Goal: Task Accomplishment & Management: Use online tool/utility

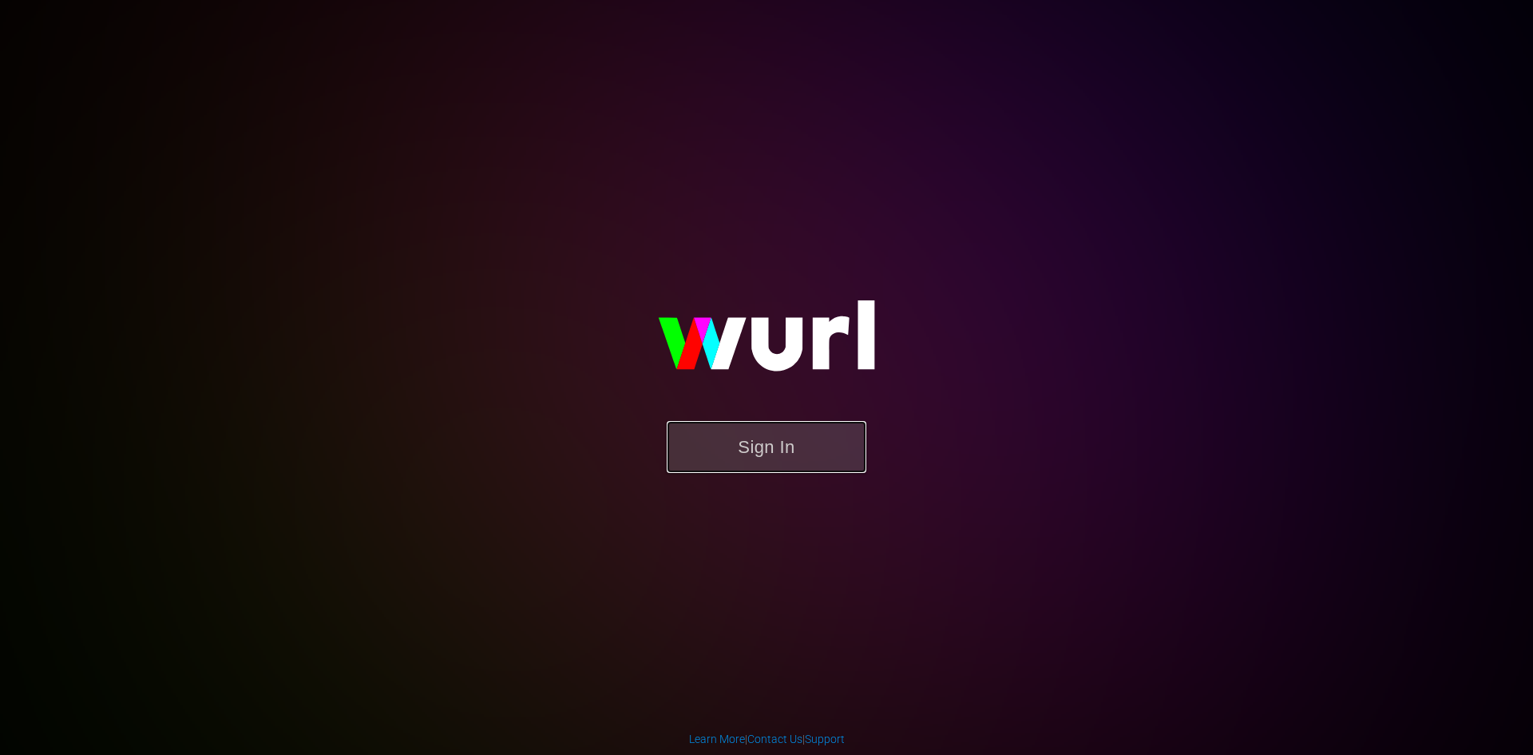
click at [729, 438] on button "Sign In" at bounding box center [767, 447] width 200 height 52
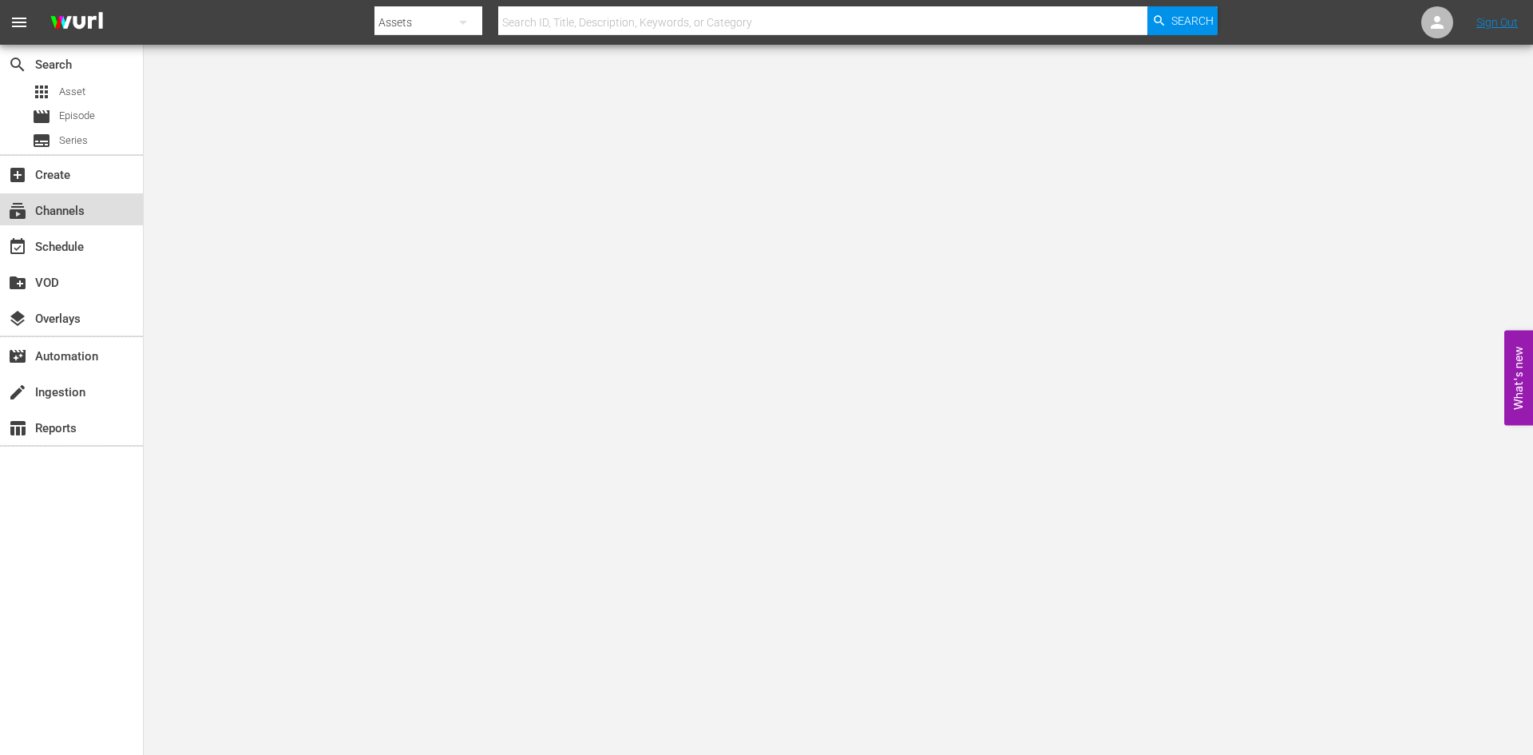
click at [86, 216] on div "subscriptions Channels" at bounding box center [71, 209] width 143 height 32
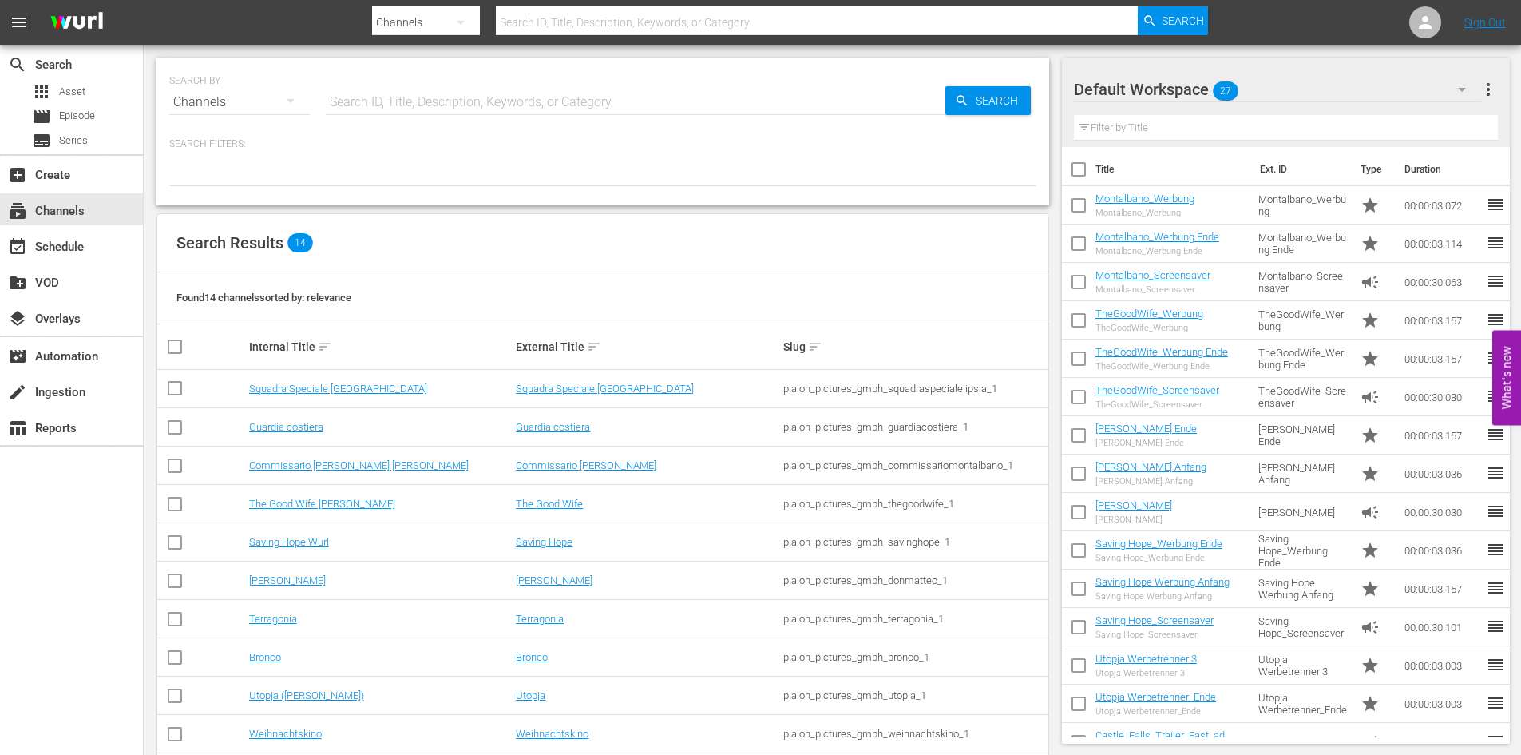
click at [384, 105] on input "text" at bounding box center [636, 102] width 620 height 38
type input "Montalbano"
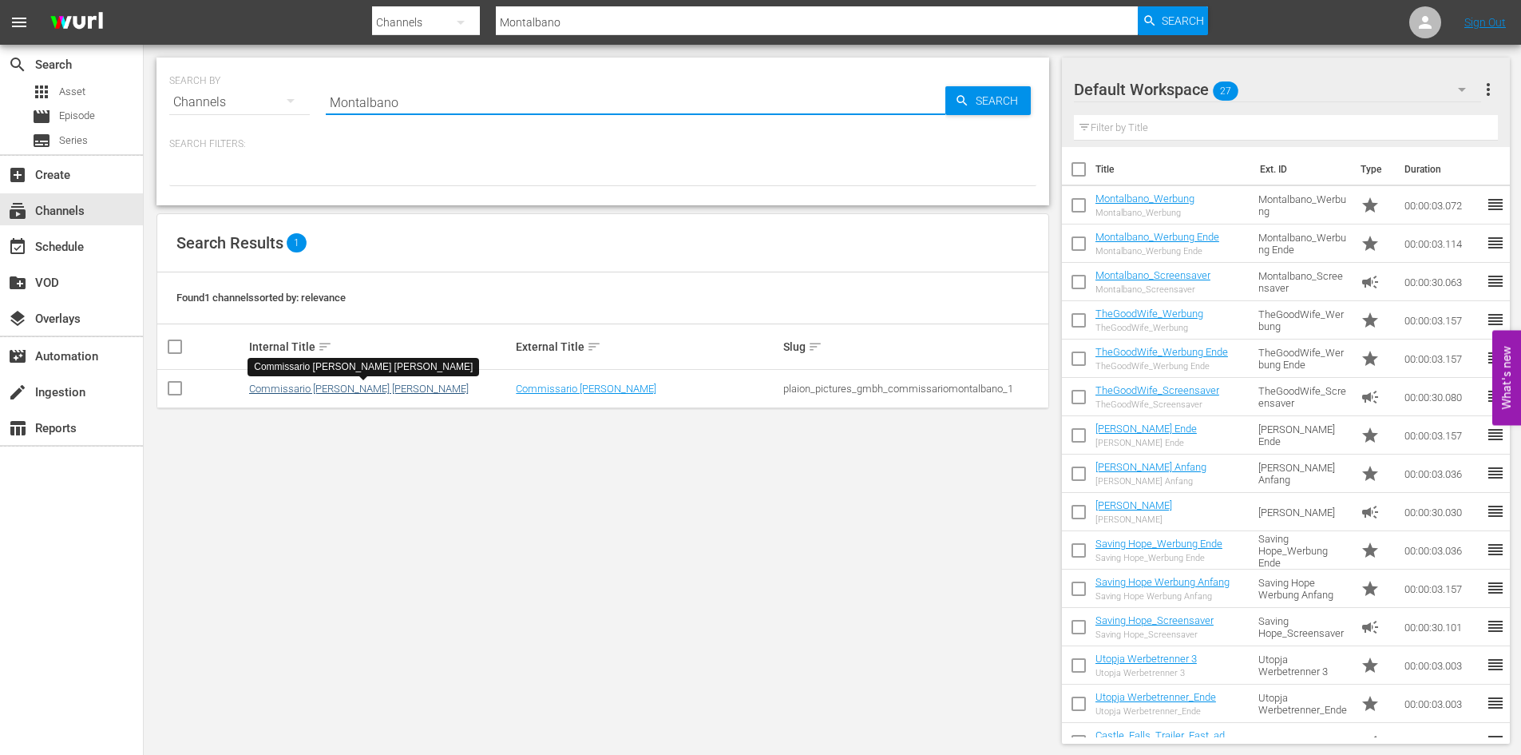
type input "Montalbano"
click at [307, 388] on link "Commissario Montalbano Wurl" at bounding box center [359, 388] width 220 height 12
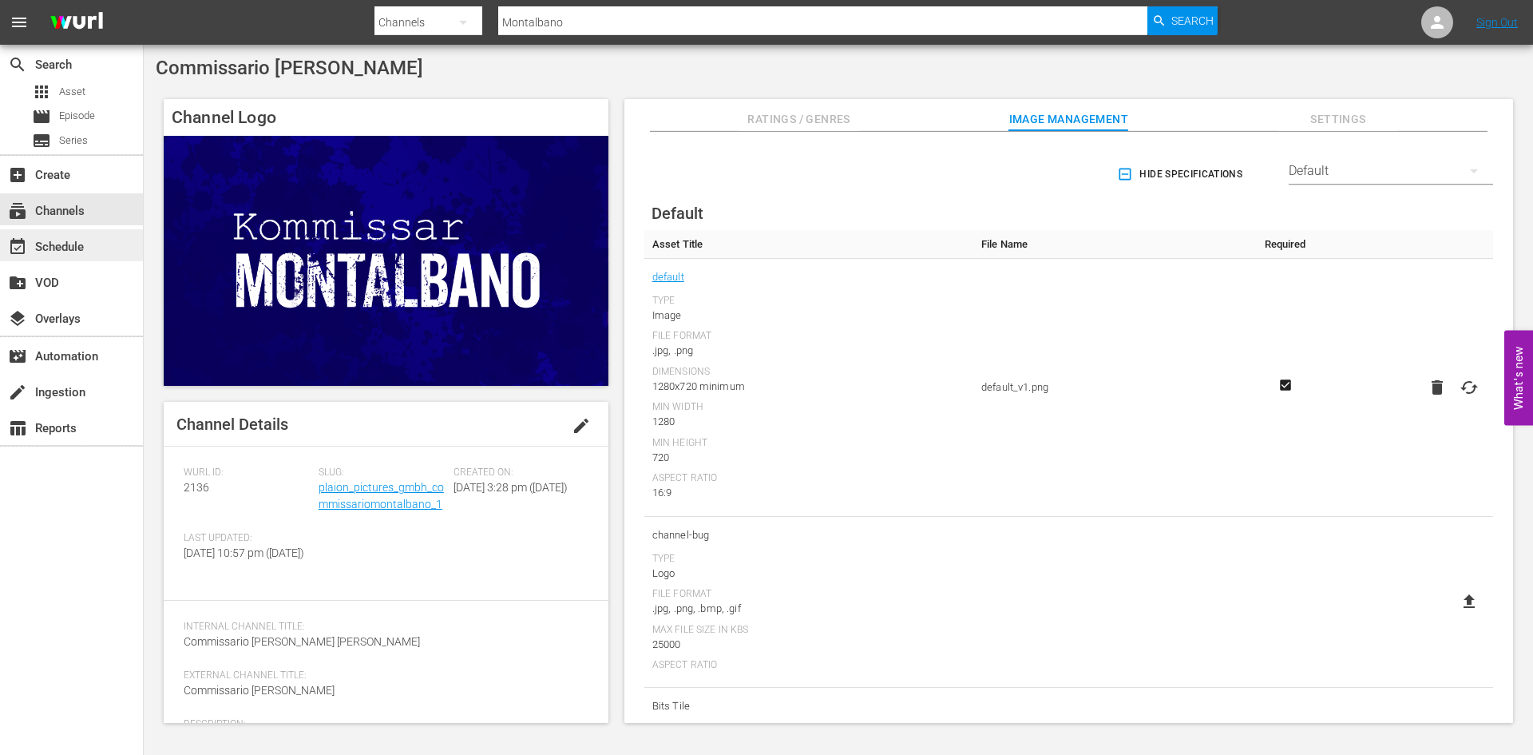
click at [83, 248] on div "event_available Schedule" at bounding box center [44, 244] width 89 height 14
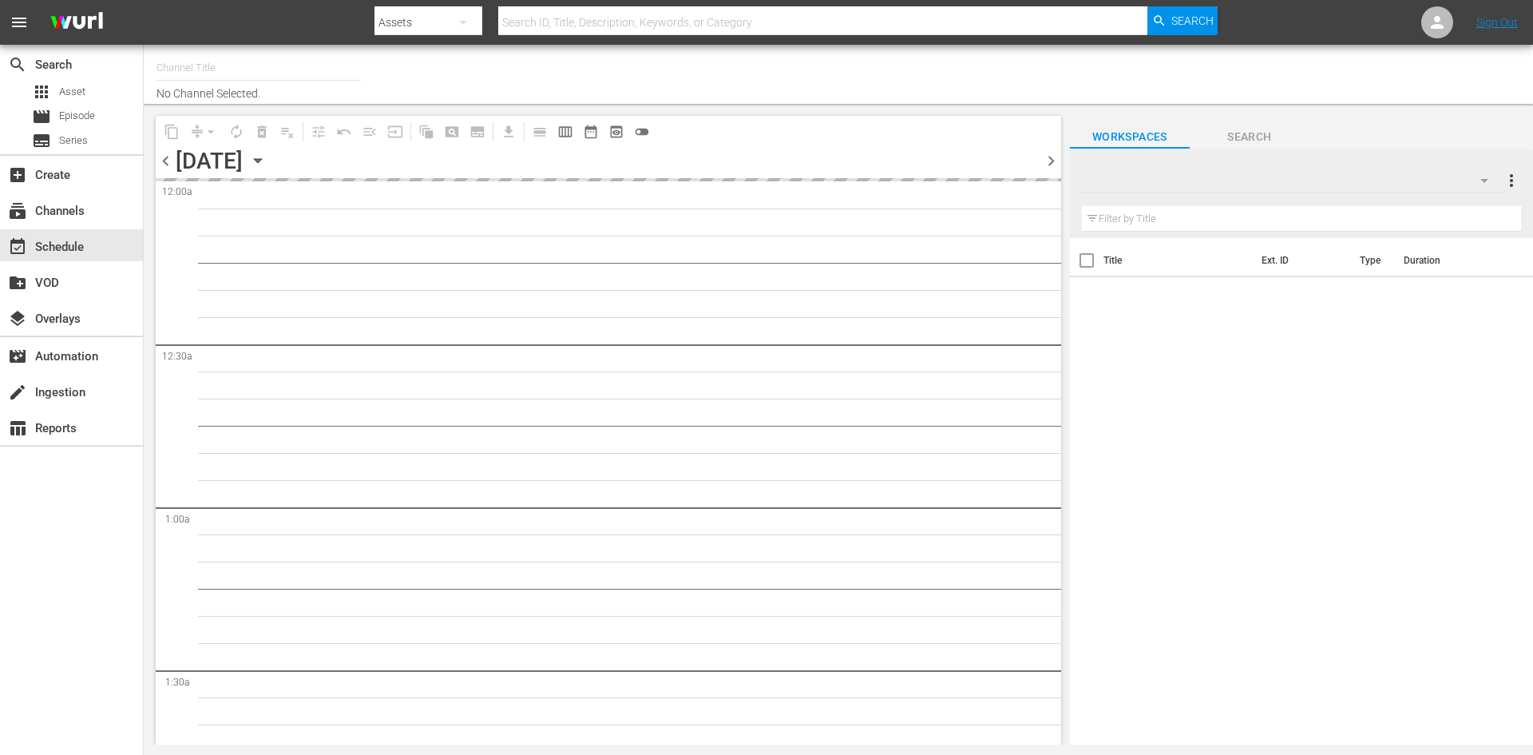
type input "Commissario [PERSON_NAME] (2136)"
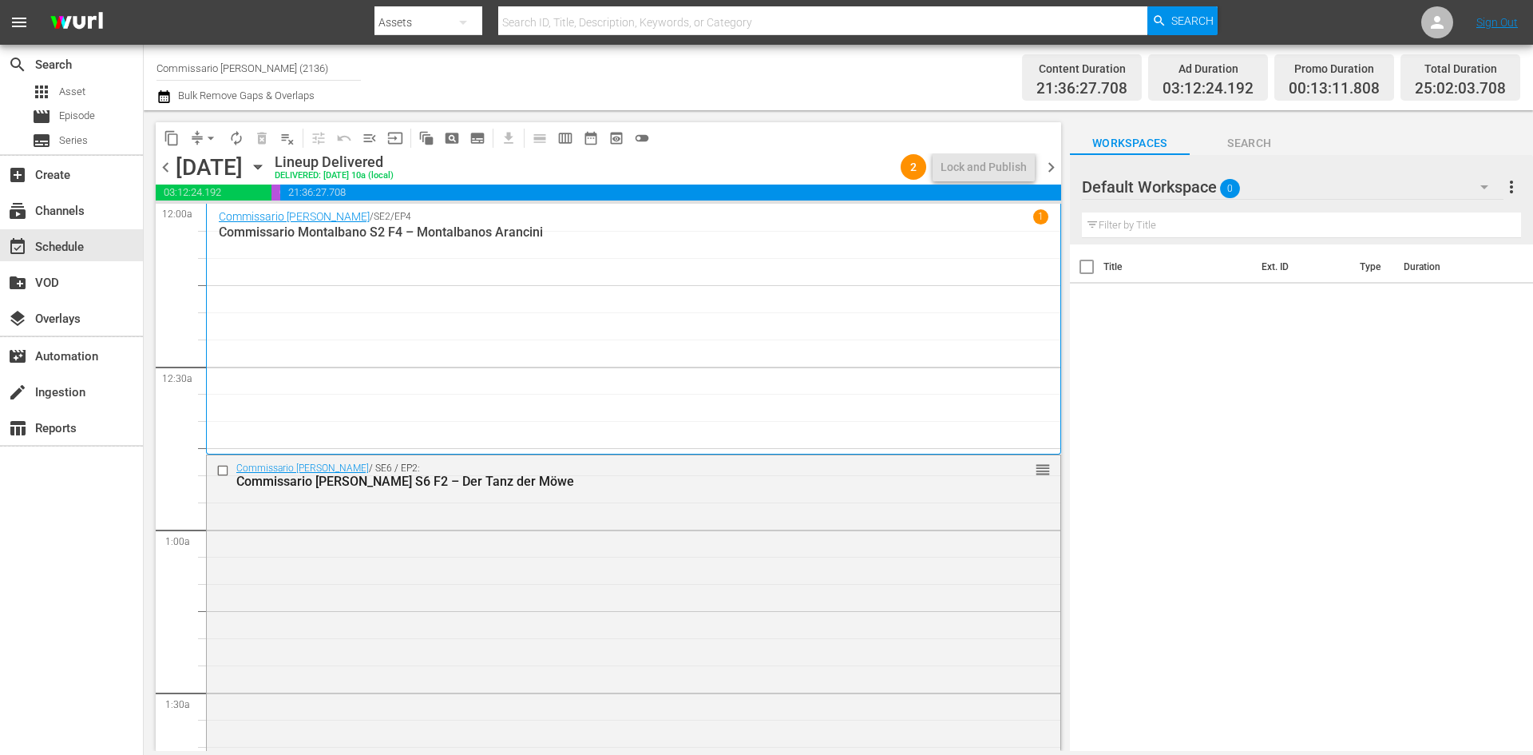
click at [1290, 194] on div "Default Workspace 0" at bounding box center [1293, 186] width 422 height 45
